Goal: Task Accomplishment & Management: Use online tool/utility

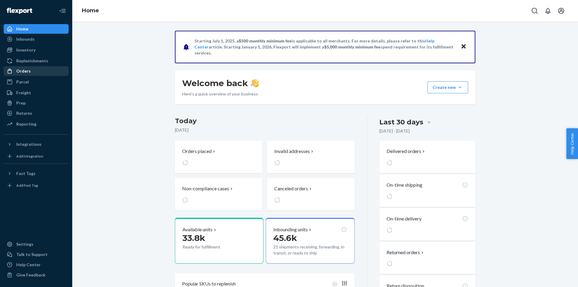
click at [41, 71] on div "Orders" at bounding box center [36, 71] width 64 height 8
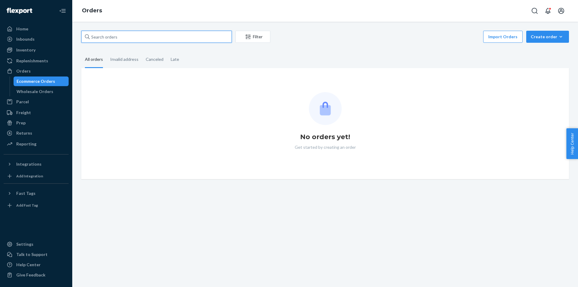
click at [203, 41] on input "text" at bounding box center [156, 37] width 150 height 12
paste input "#PD1908640"
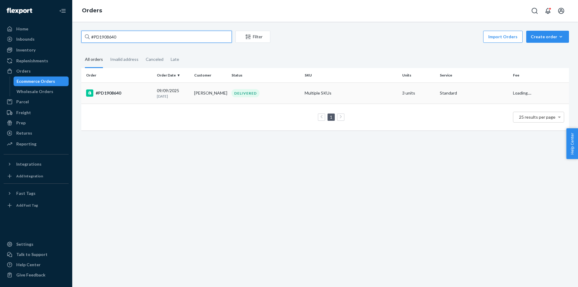
type input "#PD1908640"
click at [193, 98] on td "[PERSON_NAME]" at bounding box center [210, 92] width 37 height 21
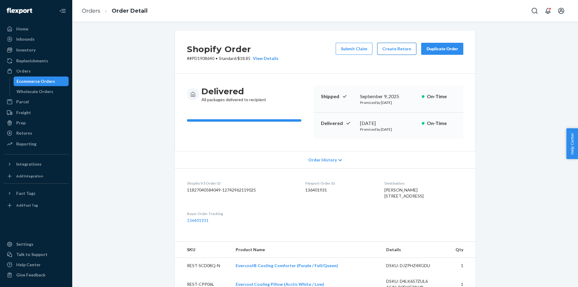
click at [395, 47] on button "Create Return" at bounding box center [396, 49] width 39 height 12
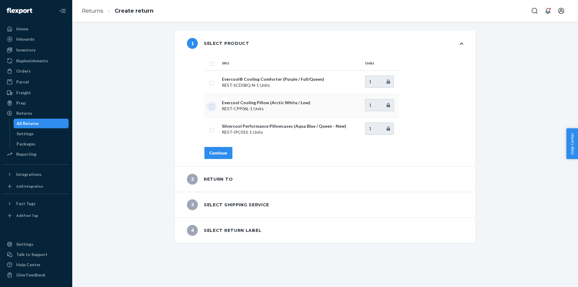
click at [212, 106] on input "checkbox" at bounding box center [211, 106] width 5 height 6
checkbox input "true"
click at [214, 156] on div "Continue" at bounding box center [218, 153] width 18 height 6
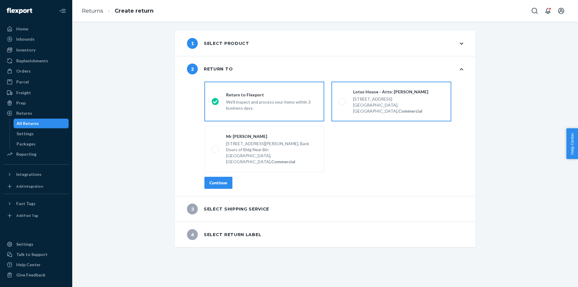
click at [352, 112] on label "Lotus House - Attn: [PERSON_NAME] [STREET_ADDRESS], Commercial" at bounding box center [391, 102] width 120 height 40
click at [342, 104] on input "Lotus House - Attn: [PERSON_NAME] [STREET_ADDRESS], Commercial" at bounding box center [341, 102] width 4 height 4
radio input "true"
click at [226, 177] on button "Continue" at bounding box center [218, 183] width 28 height 12
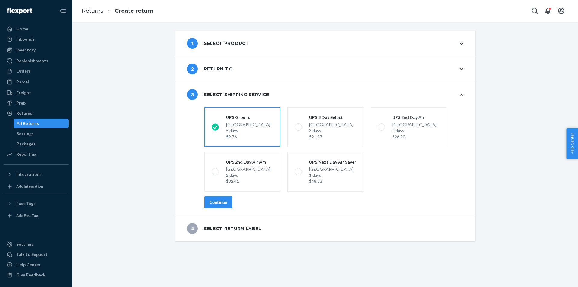
click at [226, 200] on button "Continue" at bounding box center [218, 202] width 28 height 12
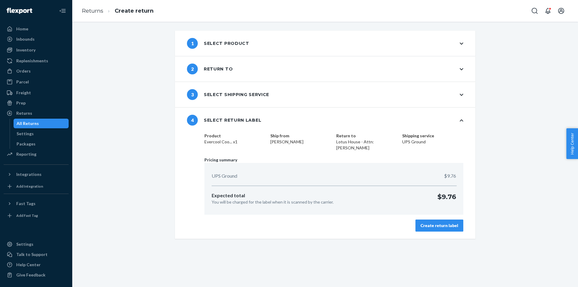
click at [425, 227] on div "Create return label" at bounding box center [439, 225] width 38 height 6
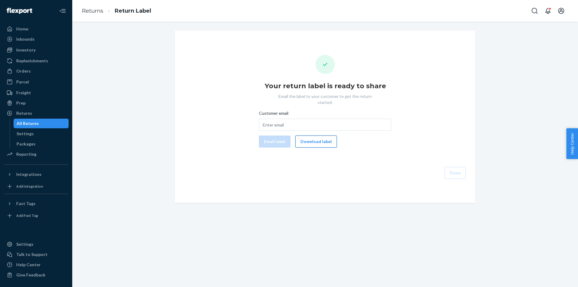
click at [324, 141] on button "Download label" at bounding box center [316, 141] width 42 height 12
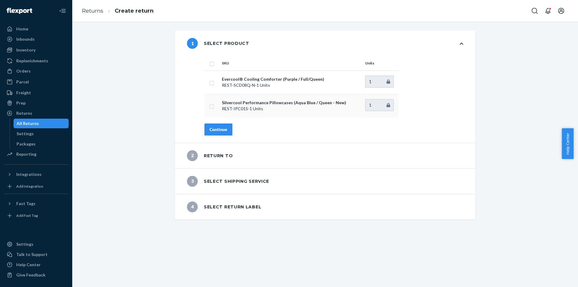
click at [211, 107] on input "checkbox" at bounding box center [211, 106] width 5 height 6
checkbox input "true"
click at [218, 129] on div "Continue" at bounding box center [218, 129] width 18 height 6
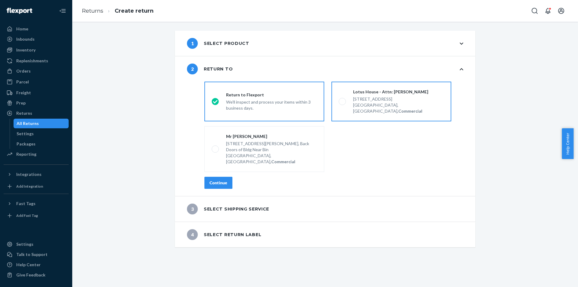
click at [356, 111] on label "Lotus House - Attn: [PERSON_NAME] [STREET_ADDRESS], Commercial" at bounding box center [391, 102] width 120 height 40
click at [342, 104] on input "Lotus House - Attn: [PERSON_NAME] [STREET_ADDRESS], Commercial" at bounding box center [341, 102] width 4 height 4
radio input "true"
click at [216, 180] on div "Continue" at bounding box center [218, 183] width 18 height 6
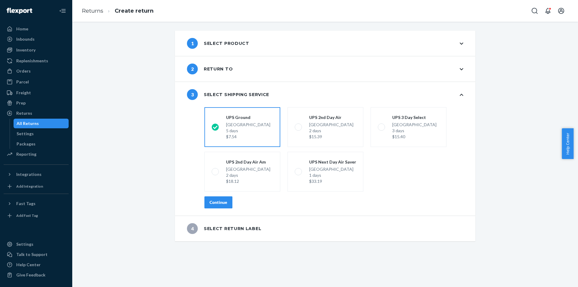
click at [213, 202] on div "Continue" at bounding box center [218, 202] width 18 height 6
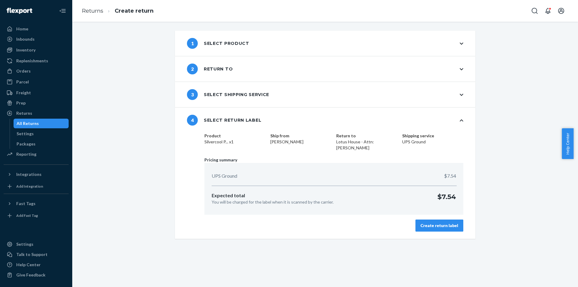
click at [422, 219] on button "Create return label" at bounding box center [439, 225] width 48 height 12
